Goal: Find specific page/section: Find specific page/section

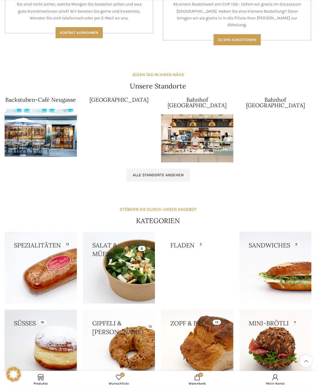
scroll to position [591, 0]
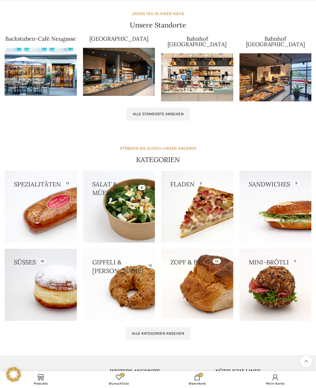
click at [179, 112] on span "Alle Standorte ansehen" at bounding box center [157, 114] width 51 height 5
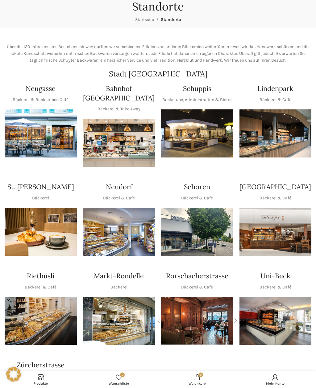
scroll to position [74, 0]
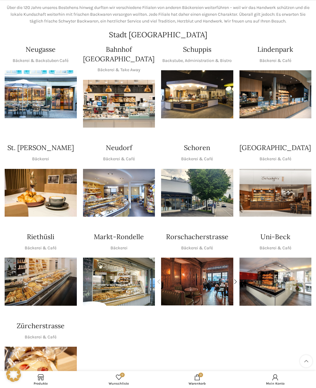
click at [191, 96] on img "1 / 1" at bounding box center [197, 94] width 72 height 48
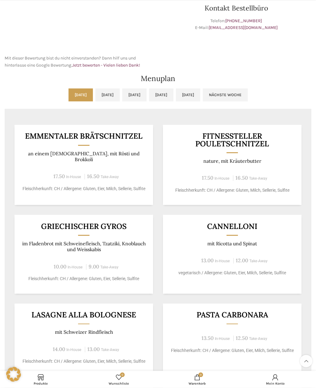
scroll to position [213, 0]
click at [95, 99] on link "[DATE]" at bounding box center [107, 94] width 24 height 13
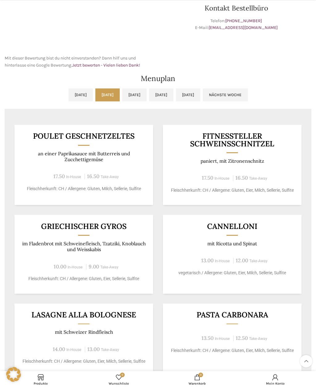
click at [132, 88] on link "[DATE]" at bounding box center [134, 94] width 24 height 13
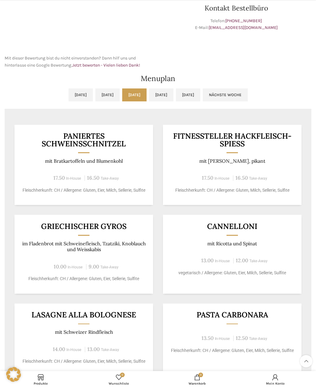
click at [166, 90] on link "[DATE]" at bounding box center [161, 94] width 24 height 13
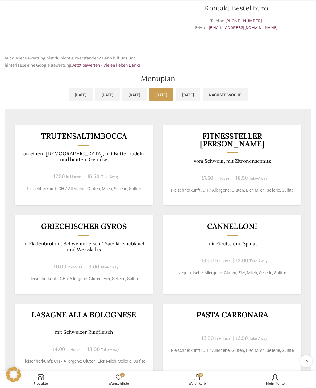
click at [200, 91] on link "[DATE]" at bounding box center [188, 94] width 24 height 13
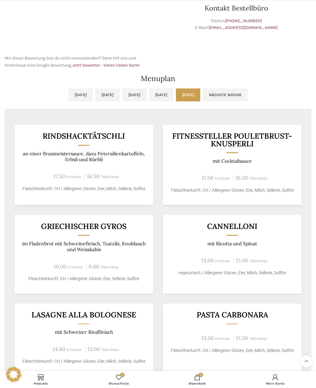
click at [245, 98] on link "Nächste Woche" at bounding box center [224, 94] width 45 height 13
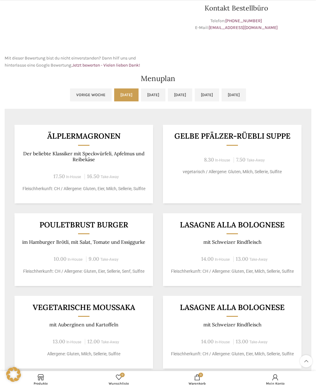
click at [141, 93] on link "[DATE]" at bounding box center [153, 94] width 24 height 13
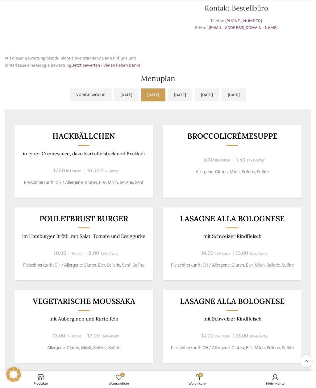
click at [189, 92] on link "[DATE]" at bounding box center [180, 94] width 24 height 13
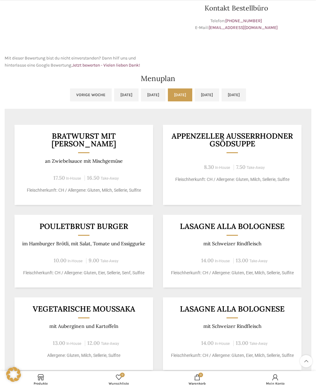
click at [207, 94] on link "[DATE]" at bounding box center [206, 94] width 24 height 13
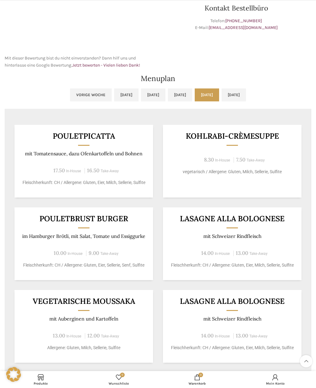
click at [246, 90] on link "[DATE]" at bounding box center [233, 94] width 24 height 13
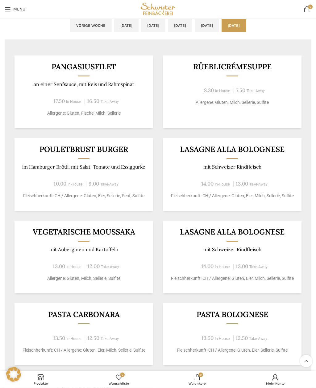
scroll to position [254, 0]
